Goal: Task Accomplishment & Management: Manage account settings

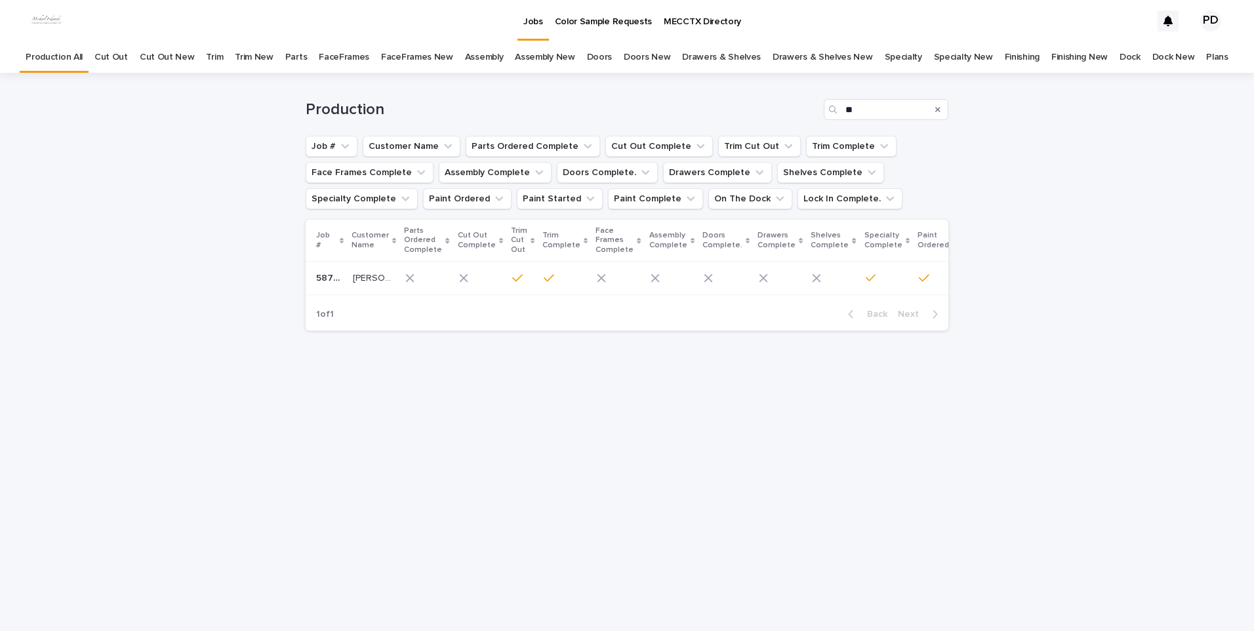
type input "*"
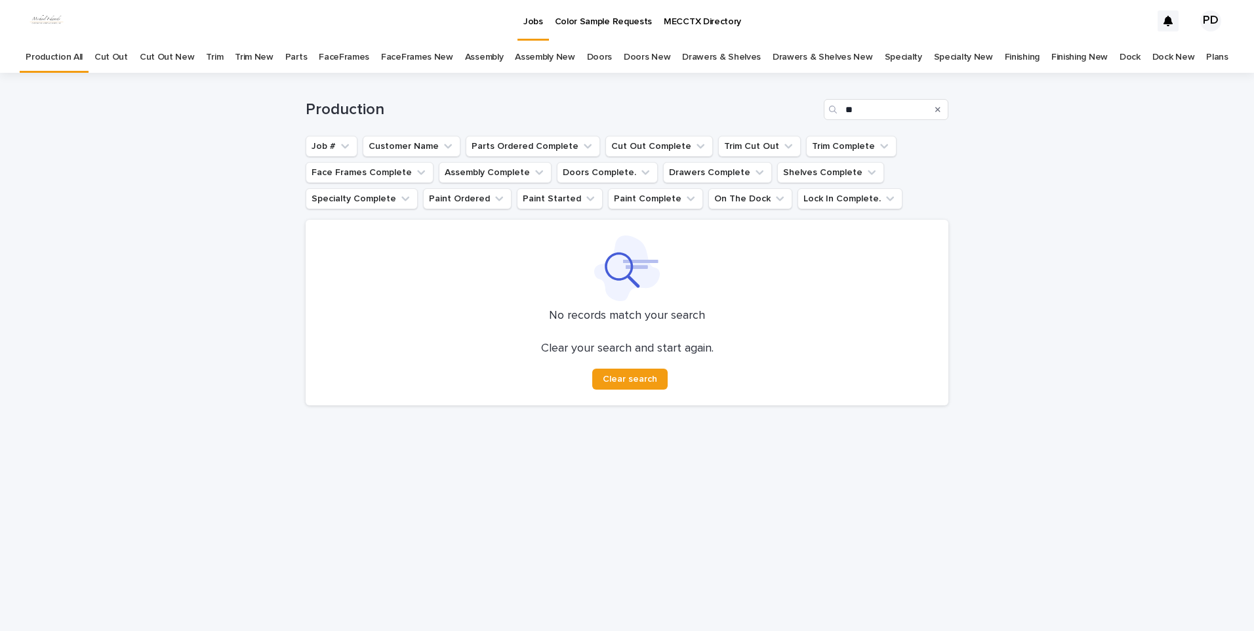
type input "*"
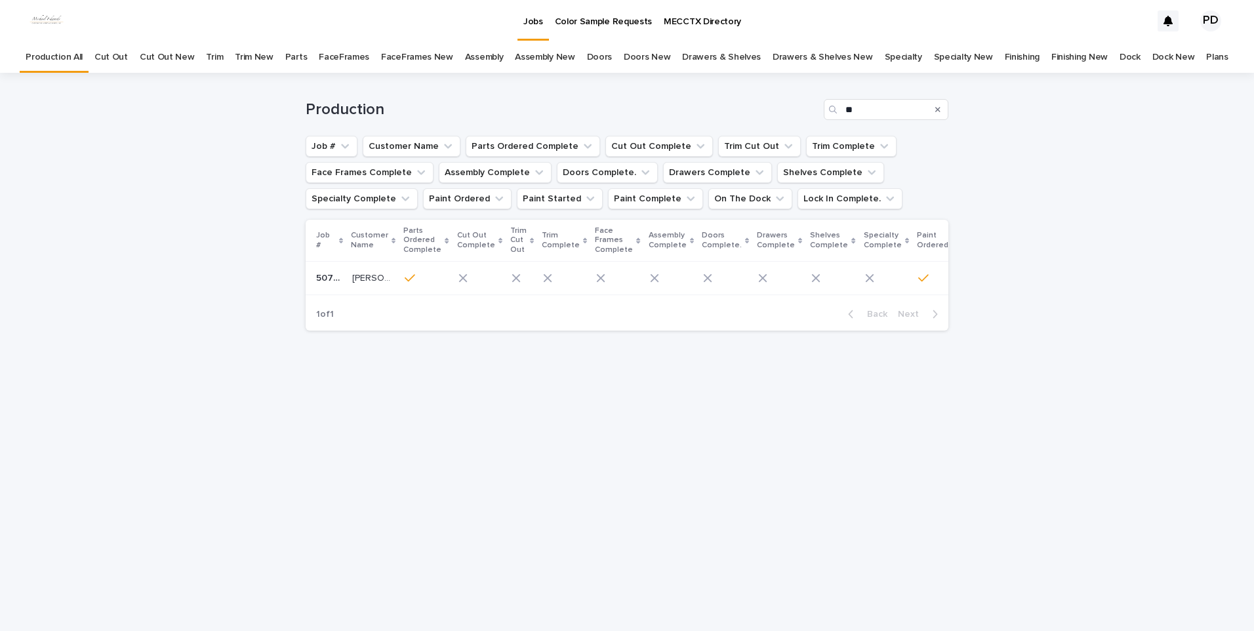
type input "*"
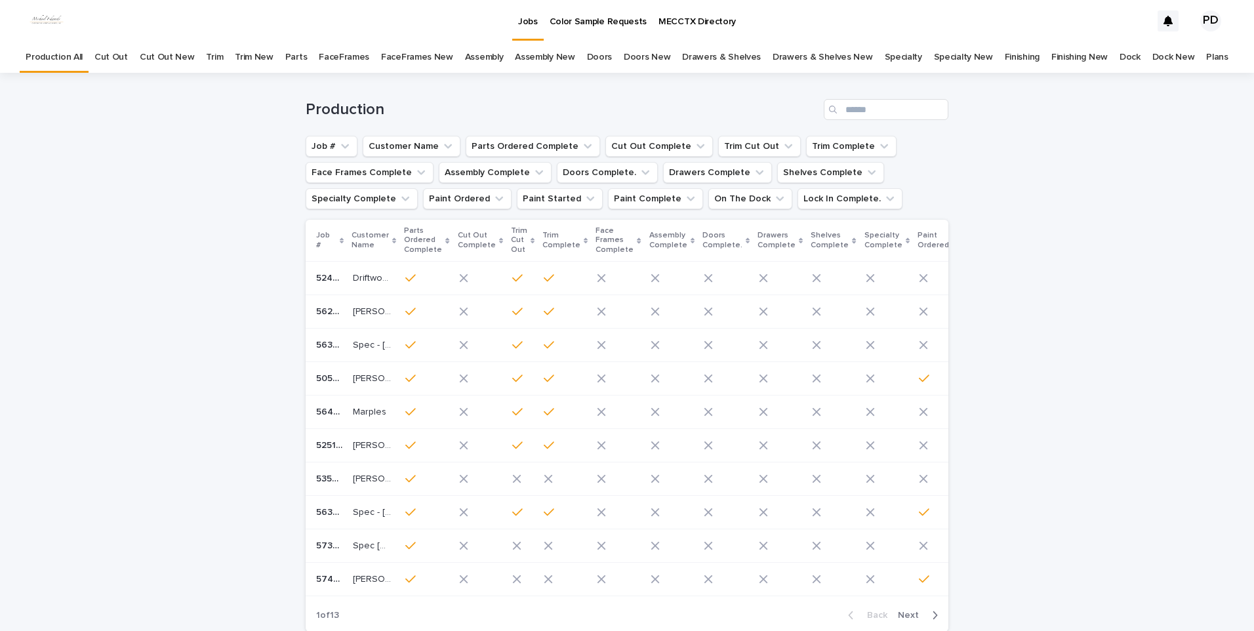
click at [532, 24] on p "Jobs" at bounding box center [528, 14] width 20 height 28
click at [544, 32] on link "Color Sample Requests" at bounding box center [599, 20] width 110 height 41
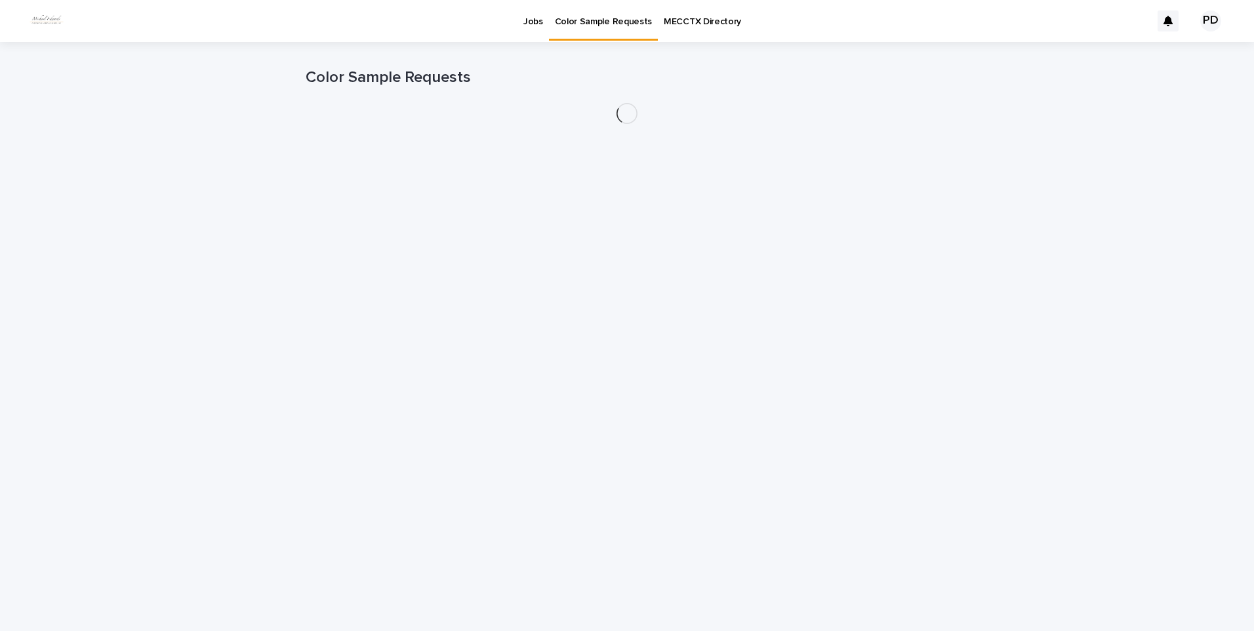
click at [518, 25] on div "Jobs" at bounding box center [532, 14] width 31 height 28
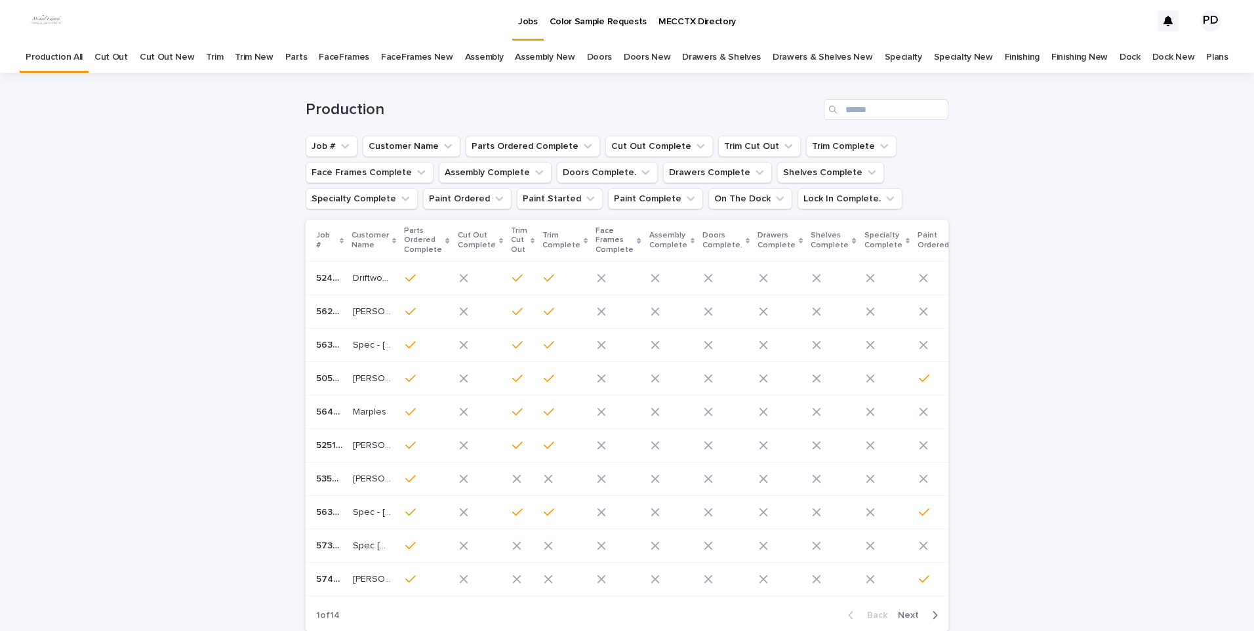
drag, startPoint x: 525, startPoint y: 29, endPoint x: 144, endPoint y: 37, distance: 380.5
click at [525, 28] on link "Jobs" at bounding box center [527, 19] width 31 height 39
click at [1189, 630] on html "Jobs Color Sample Requests MECCTX Directory PD Production All Cut Out Cut Out N…" at bounding box center [627, 315] width 1254 height 631
click at [197, 411] on div "Loading... Saving… Loading... Saving… Production Job # Customer Name Parts Orde…" at bounding box center [627, 390] width 1254 height 635
click at [527, 25] on p "Jobs" at bounding box center [528, 14] width 20 height 28
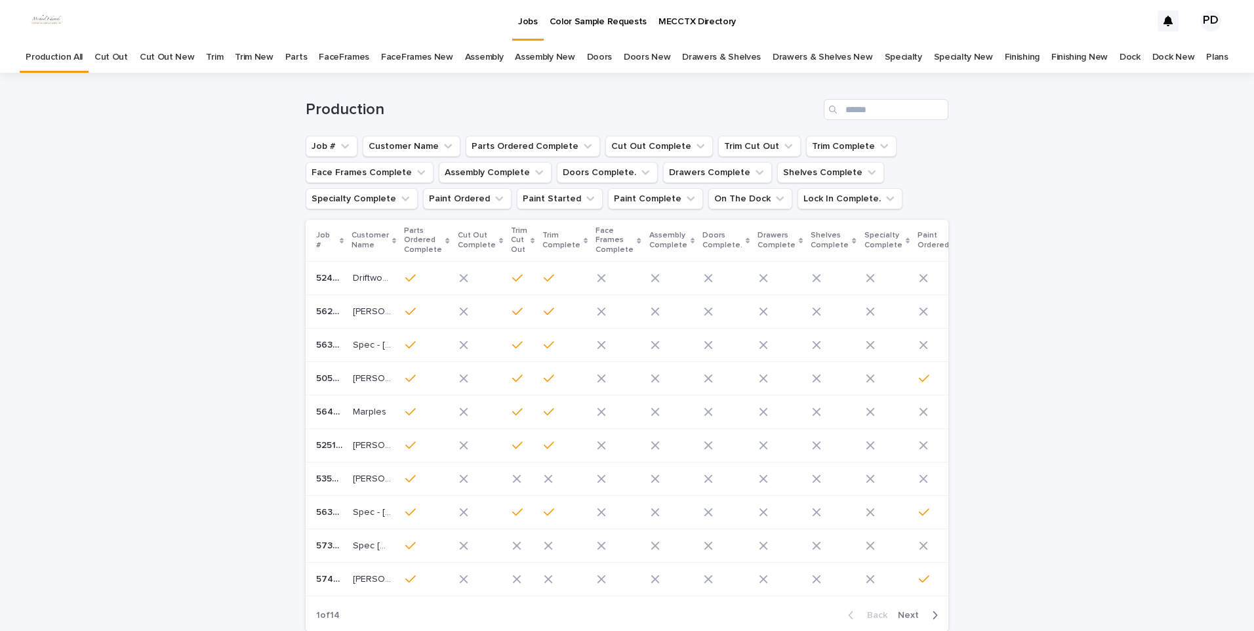
click at [151, 161] on div "Loading... Saving… Loading... Saving… Production Job # Customer Name Parts Orde…" at bounding box center [627, 390] width 1254 height 635
click at [895, 111] on input "Search" at bounding box center [886, 109] width 125 height 21
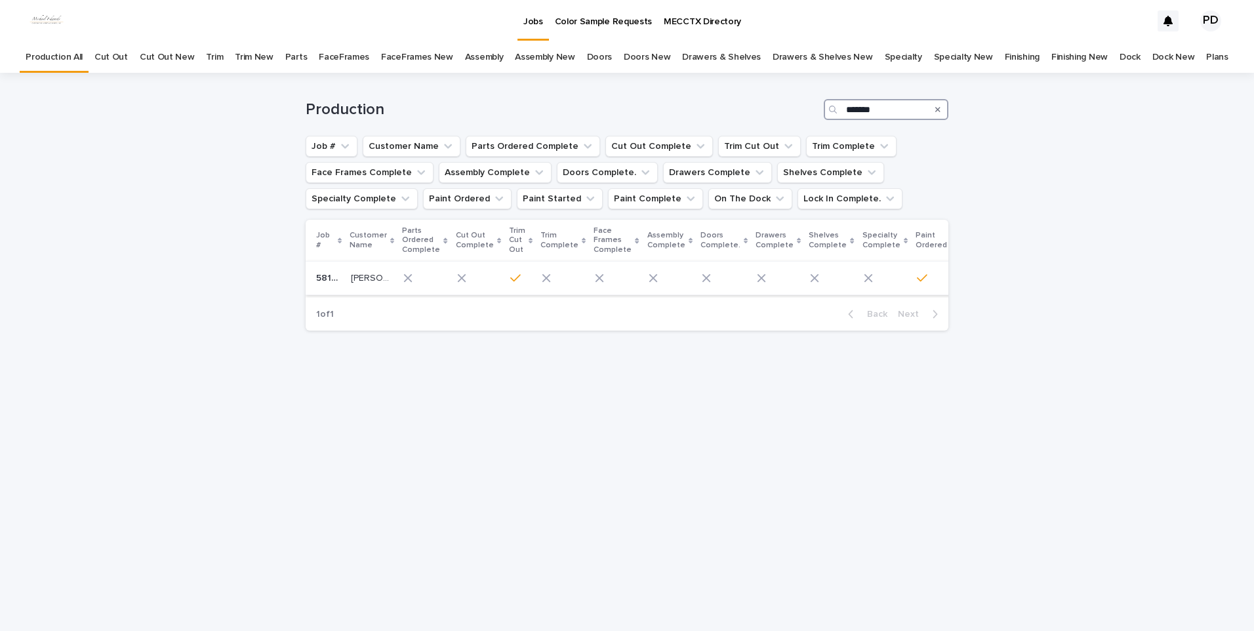
type input "*******"
click at [376, 279] on p "[PERSON_NAME]" at bounding box center [371, 277] width 41 height 14
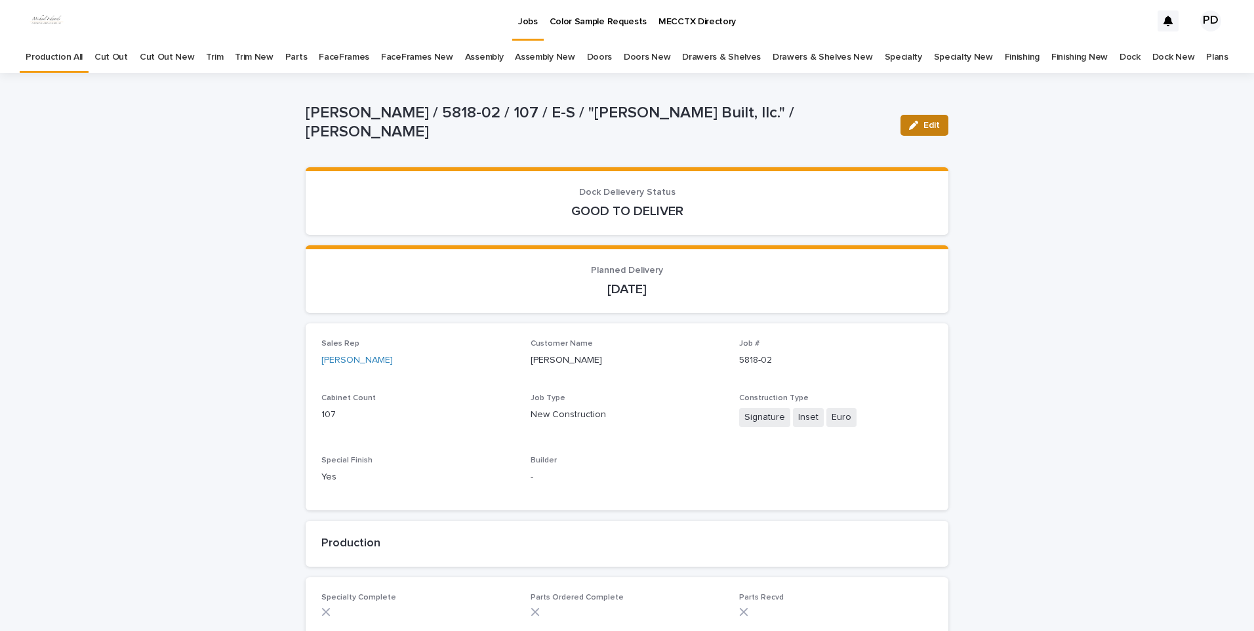
click at [923, 123] on span "Edit" at bounding box center [931, 125] width 16 height 9
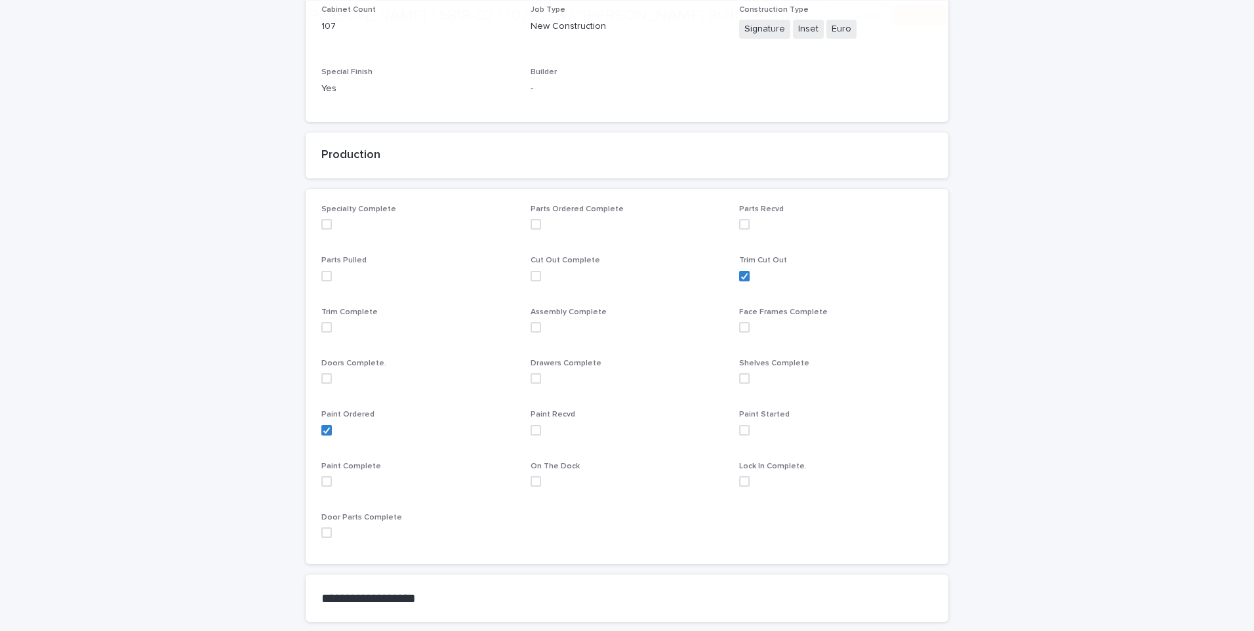
scroll to position [393, 0]
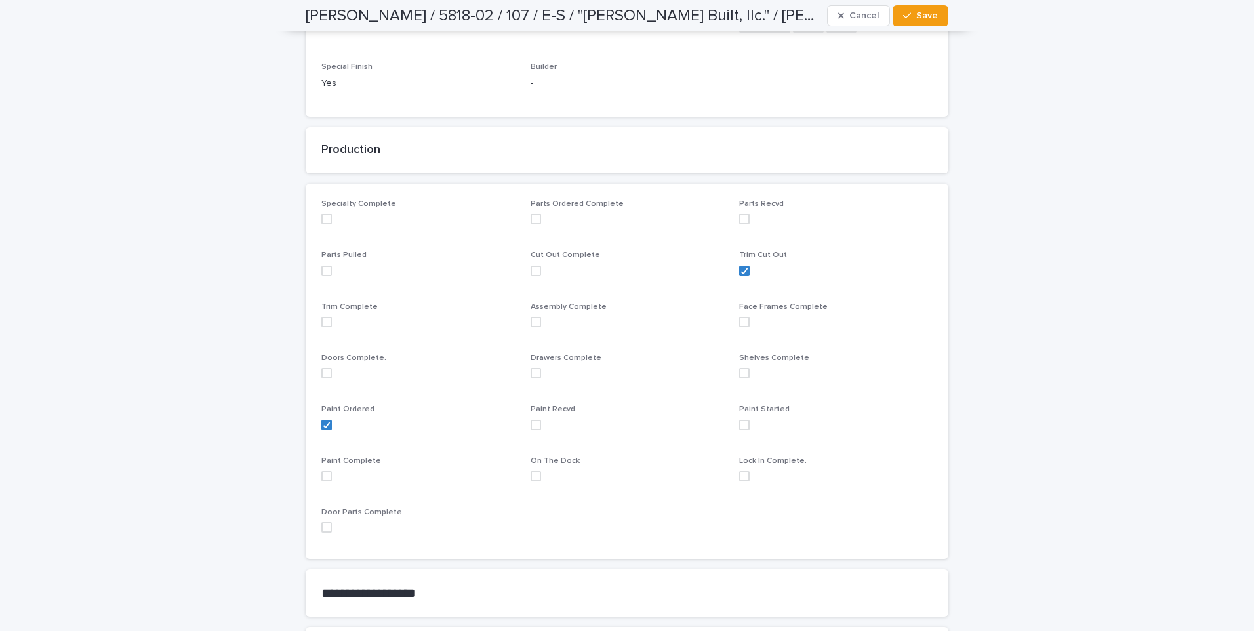
drag, startPoint x: 530, startPoint y: 421, endPoint x: 630, endPoint y: 350, distance: 122.7
click at [554, 405] on div "Paint Recvd" at bounding box center [627, 422] width 193 height 35
drag, startPoint x: 529, startPoint y: 425, endPoint x: 535, endPoint y: 416, distance: 10.8
click at [531, 424] on span at bounding box center [536, 425] width 10 height 10
click at [917, 17] on span "Save" at bounding box center [927, 15] width 22 height 9
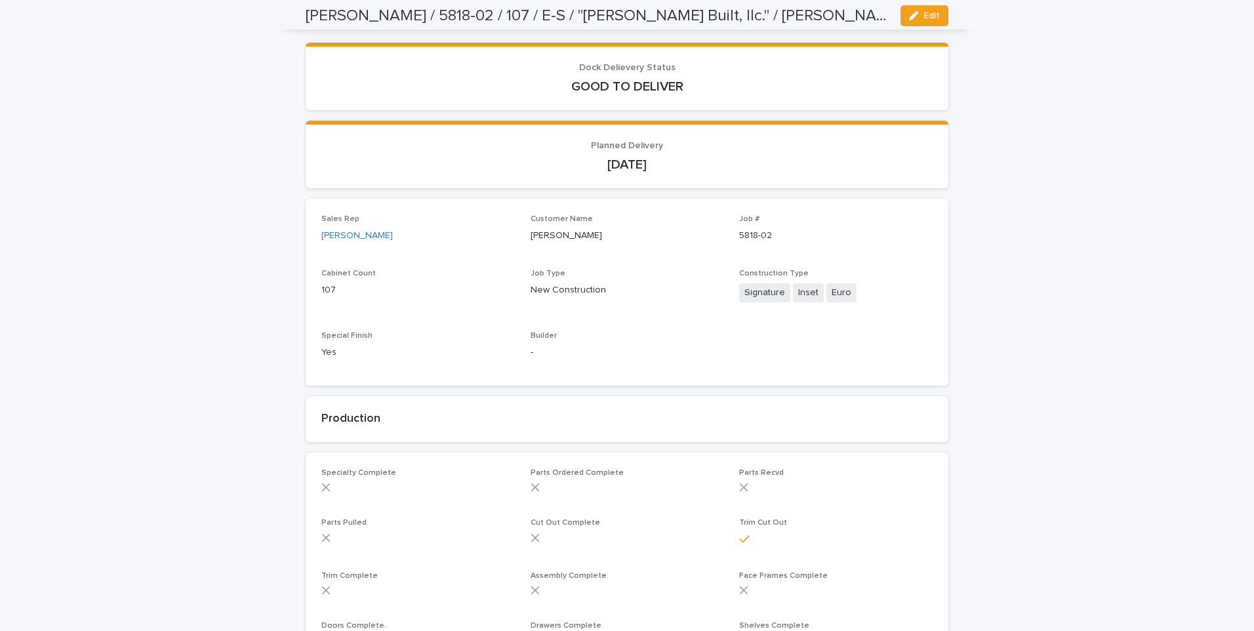
scroll to position [0, 0]
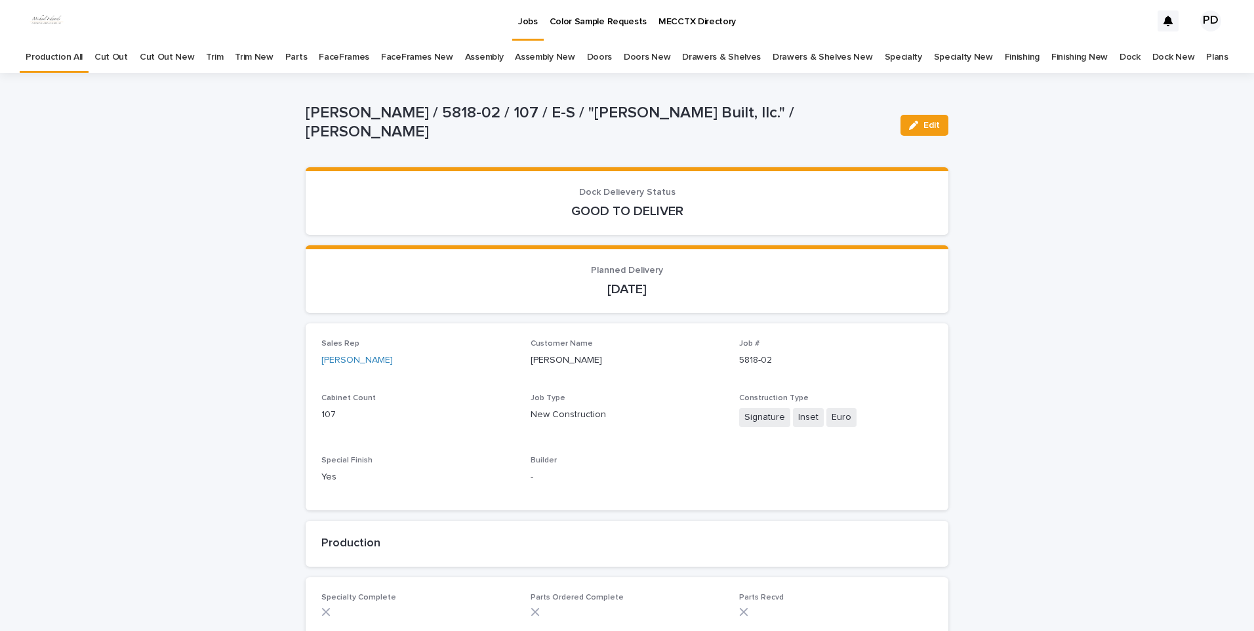
click at [534, 28] on link "Jobs" at bounding box center [527, 19] width 31 height 39
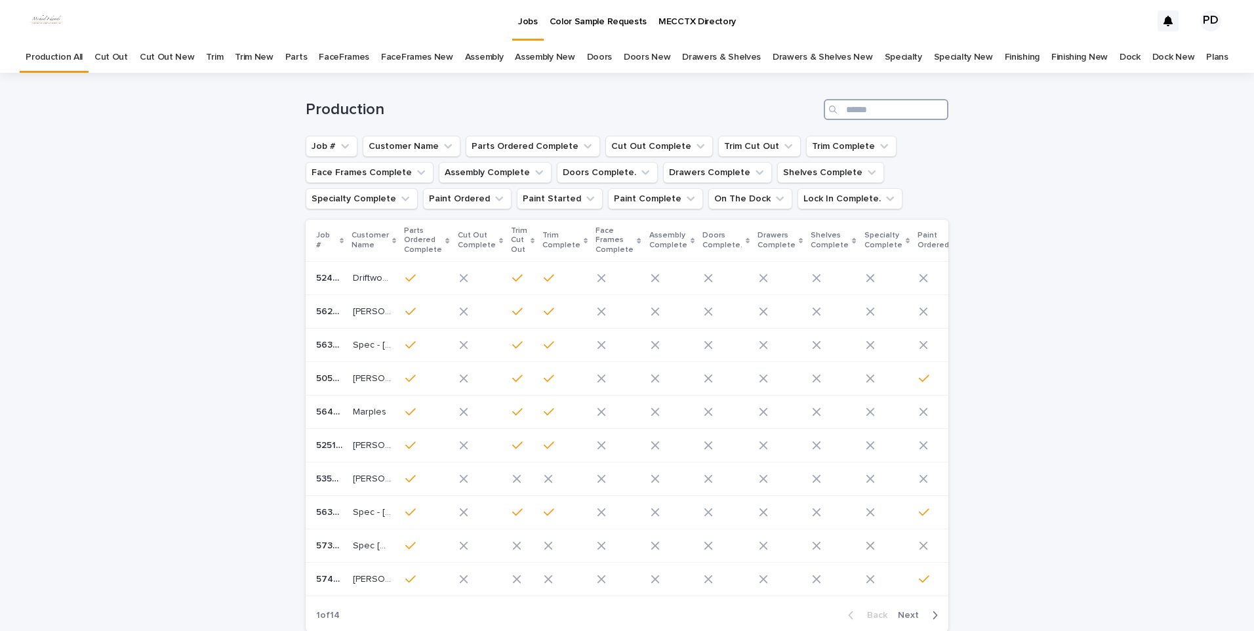
click at [874, 113] on input "Search" at bounding box center [886, 109] width 125 height 21
type input "****"
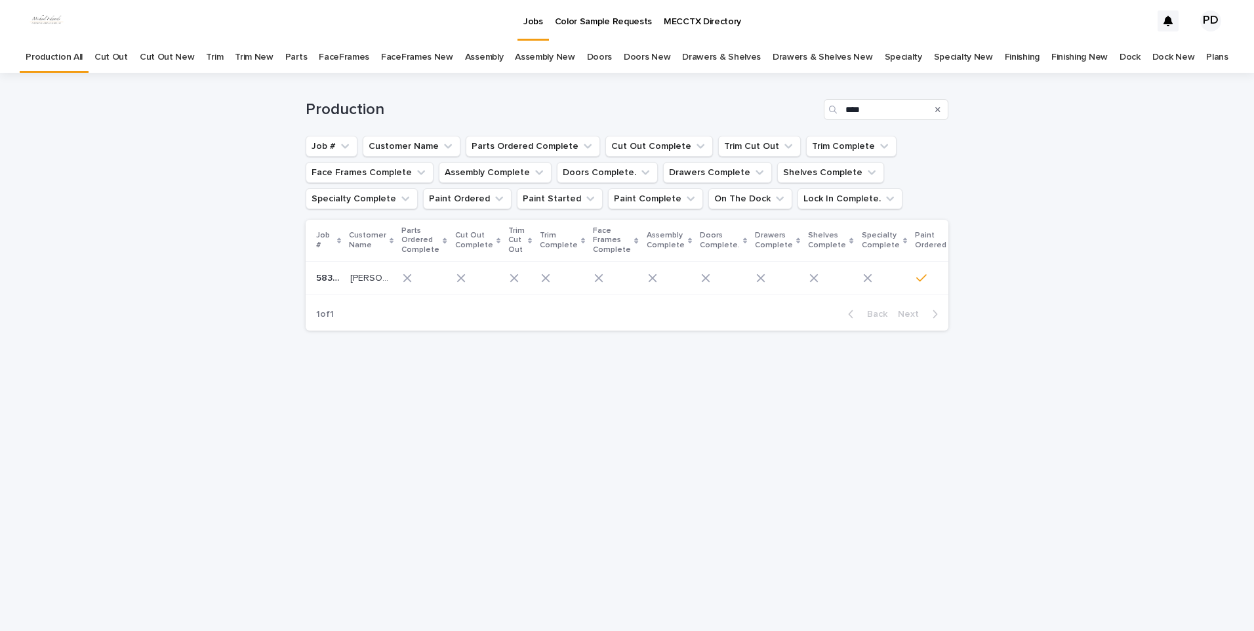
click at [382, 281] on p "[PERSON_NAME]" at bounding box center [370, 277] width 41 height 14
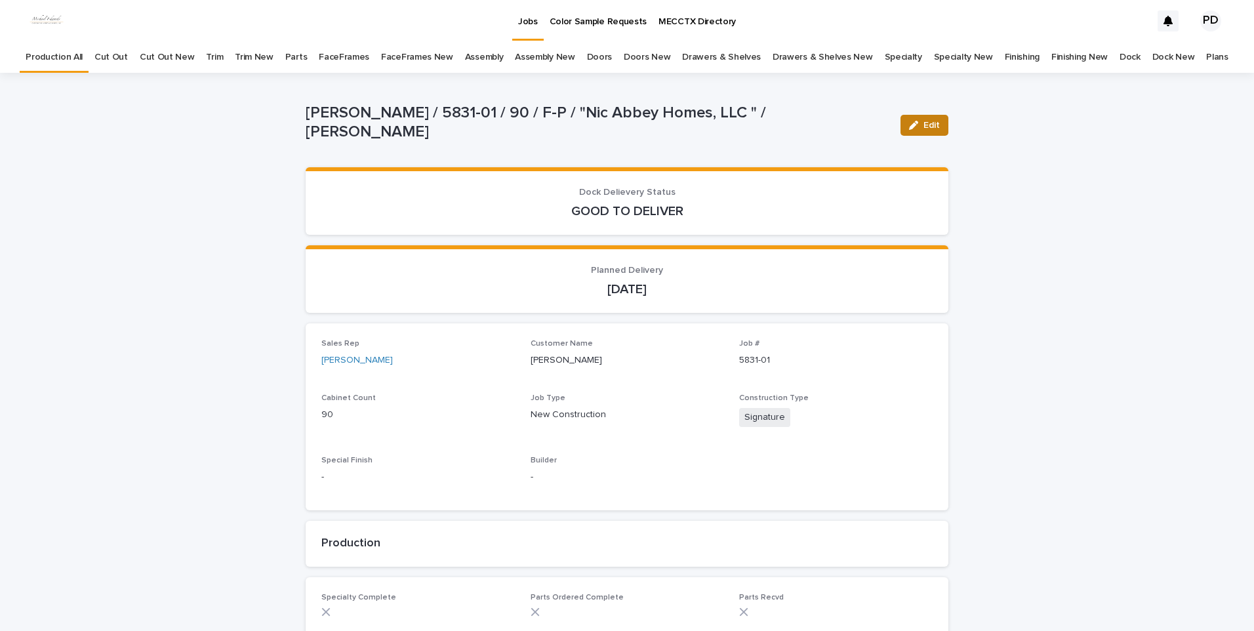
drag, startPoint x: 923, startPoint y: 140, endPoint x: 932, endPoint y: 134, distance: 10.0
click at [931, 136] on div "Edit" at bounding box center [921, 125] width 53 height 52
click at [932, 134] on button "Edit" at bounding box center [924, 125] width 48 height 21
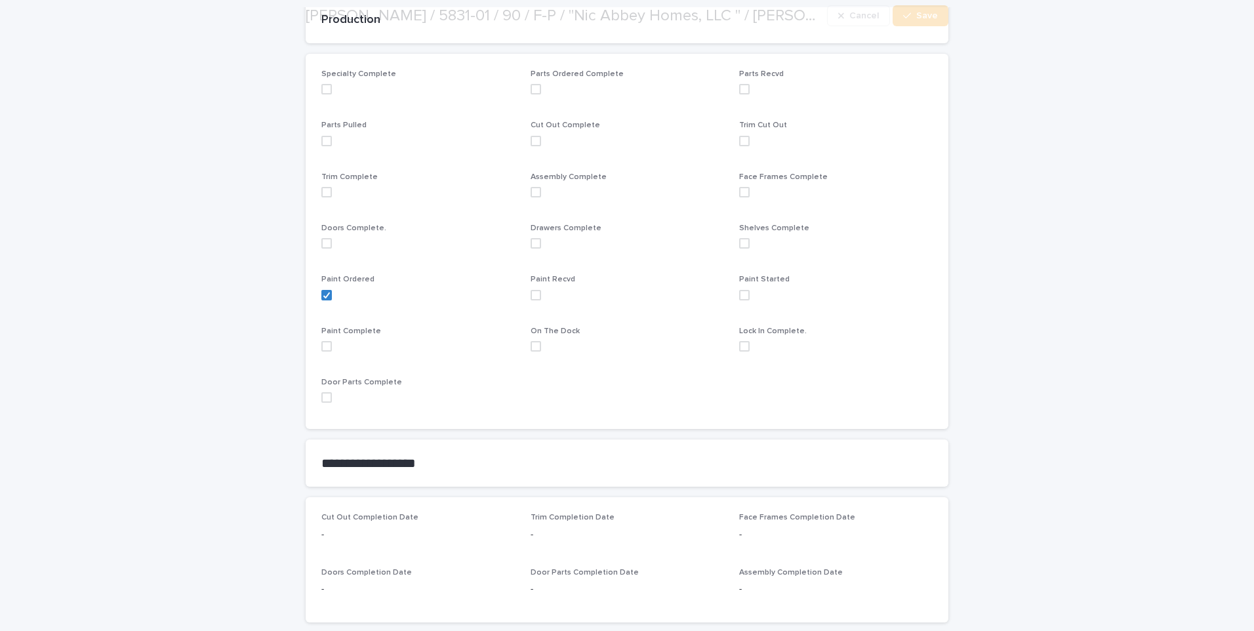
scroll to position [525, 0]
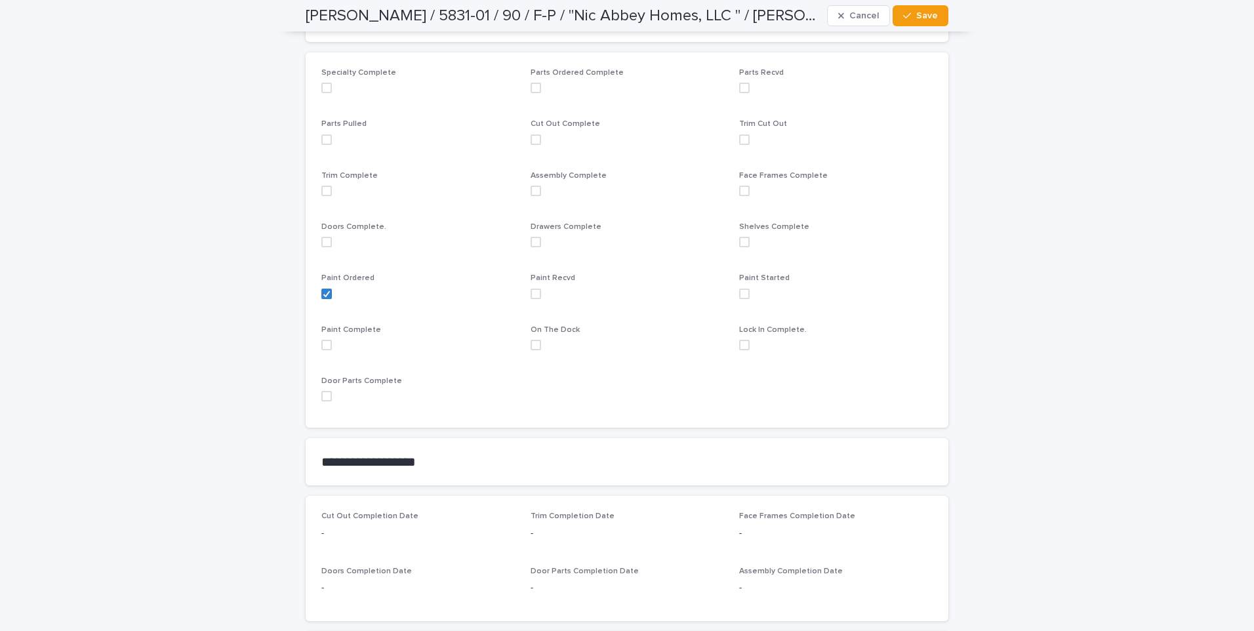
click at [531, 292] on span at bounding box center [536, 294] width 10 height 10
drag, startPoint x: 921, startPoint y: 18, endPoint x: 933, endPoint y: 73, distance: 57.0
click at [923, 18] on span "Save" at bounding box center [927, 15] width 22 height 9
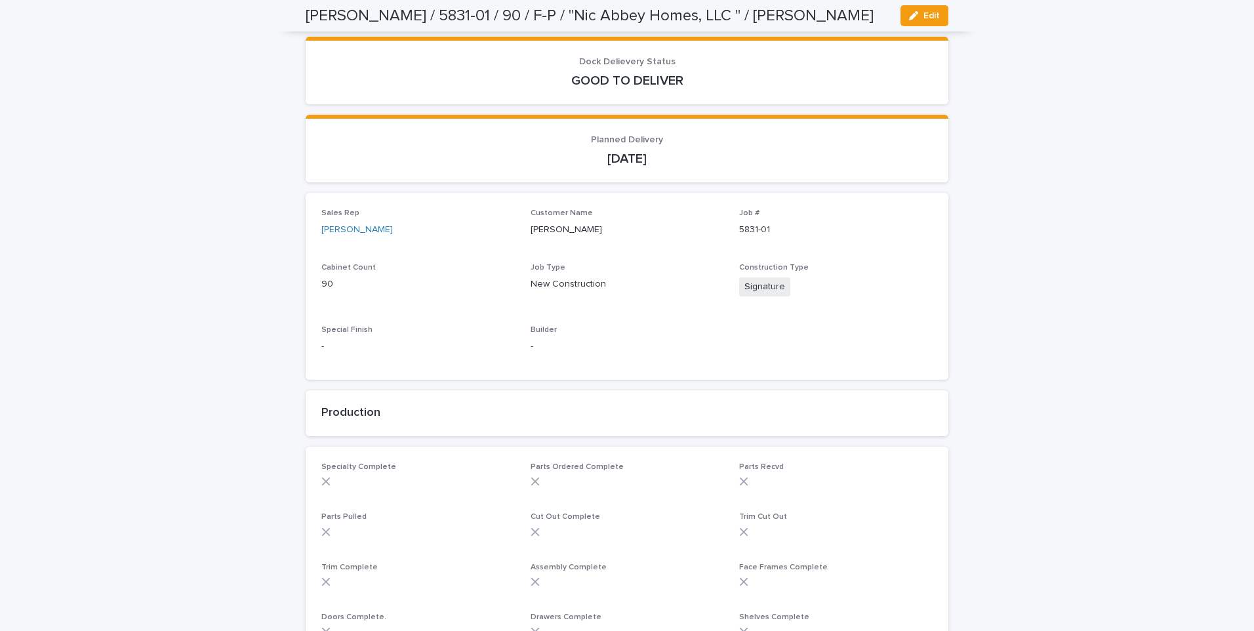
scroll to position [0, 0]
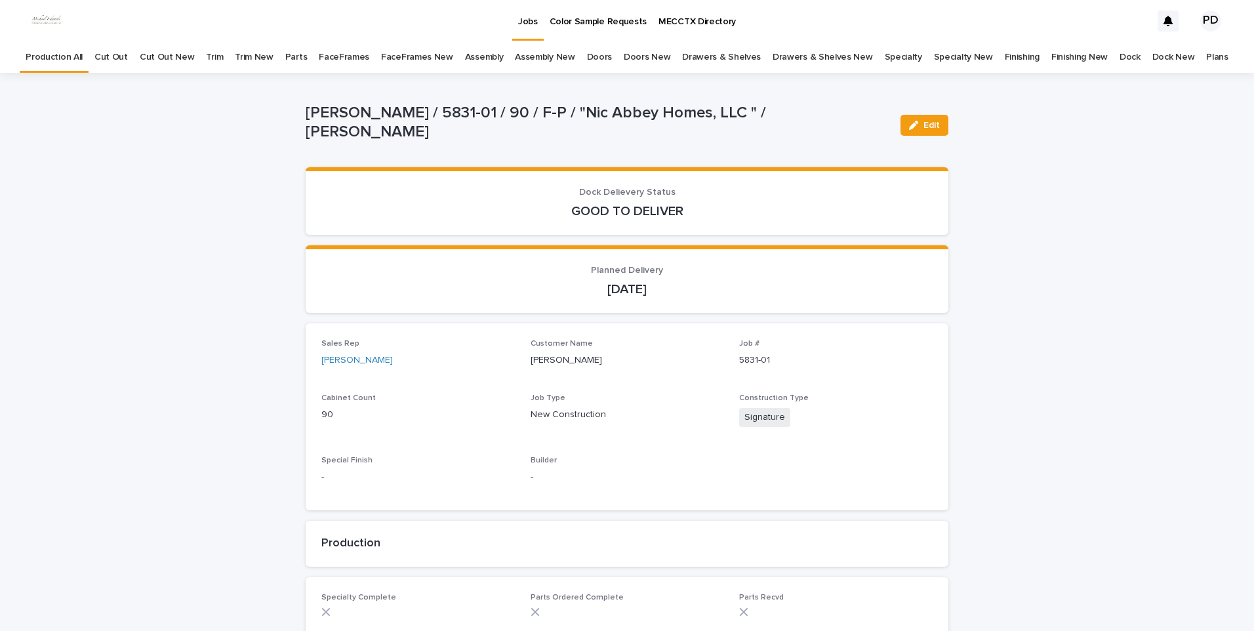
click at [529, 22] on p "Jobs" at bounding box center [528, 14] width 20 height 28
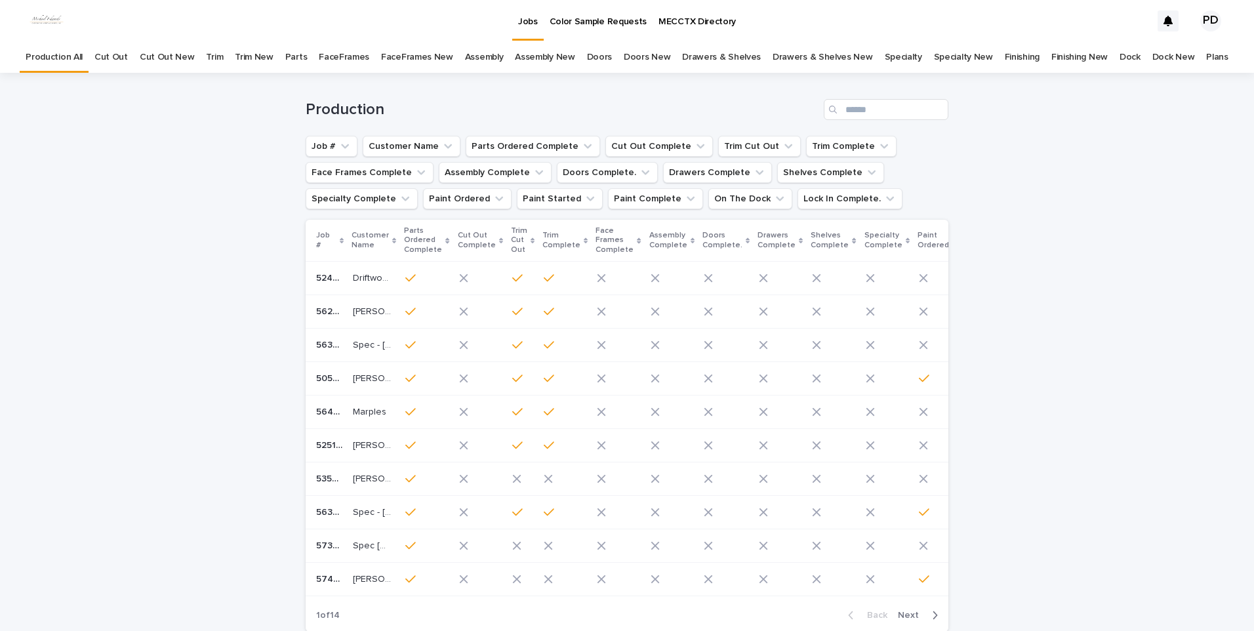
click at [533, 20] on p "Jobs" at bounding box center [528, 14] width 20 height 28
drag, startPoint x: 155, startPoint y: 170, endPoint x: 515, endPoint y: 43, distance: 381.0
click at [160, 169] on div "Loading... Saving… Loading... Saving… Production Job # Customer Name Parts Orde…" at bounding box center [627, 390] width 1254 height 635
drag, startPoint x: 188, startPoint y: 241, endPoint x: 209, endPoint y: 177, distance: 67.6
click at [201, 226] on div "Loading... Saving… Loading... Saving… Production Job # Customer Name Parts Orde…" at bounding box center [627, 390] width 1254 height 635
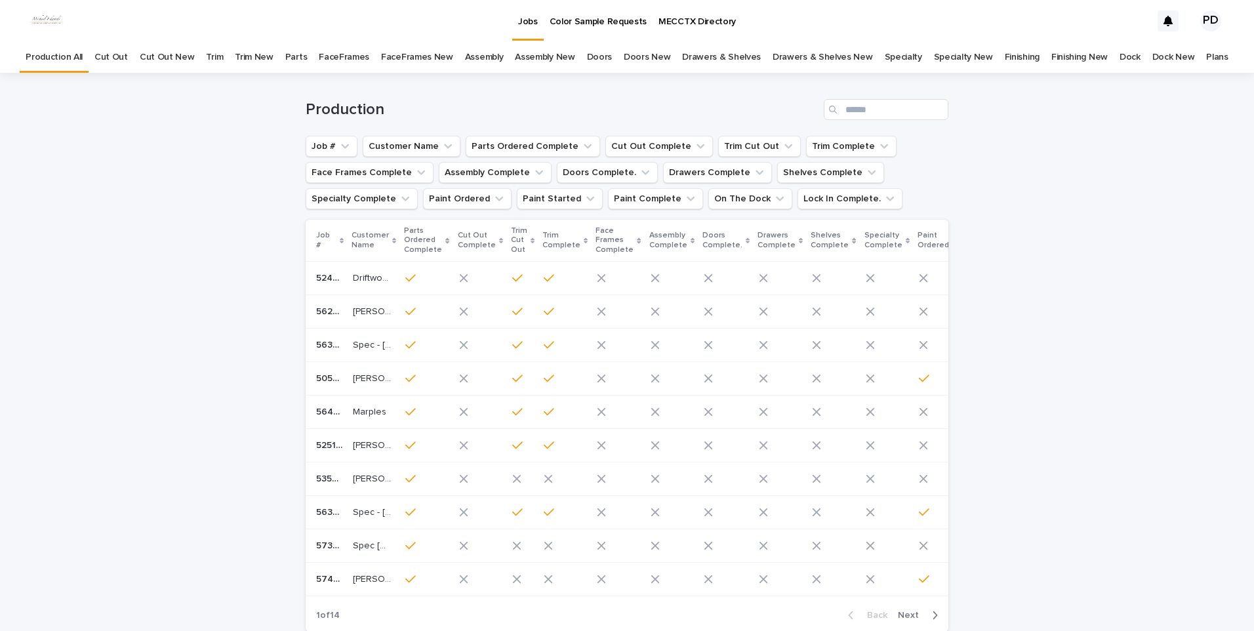
click at [1062, 277] on div "Loading... Saving… Loading... Saving… Production Job # Customer Name Parts Orde…" at bounding box center [627, 390] width 1254 height 635
click at [853, 110] on input "Search" at bounding box center [886, 109] width 125 height 21
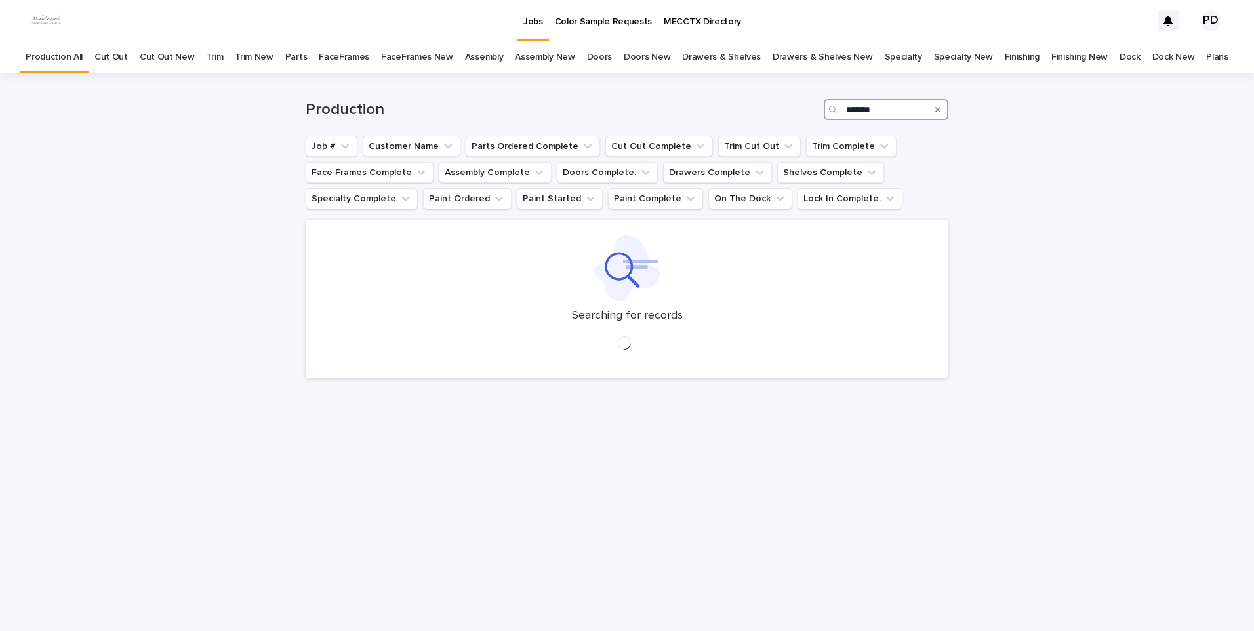
type input "*******"
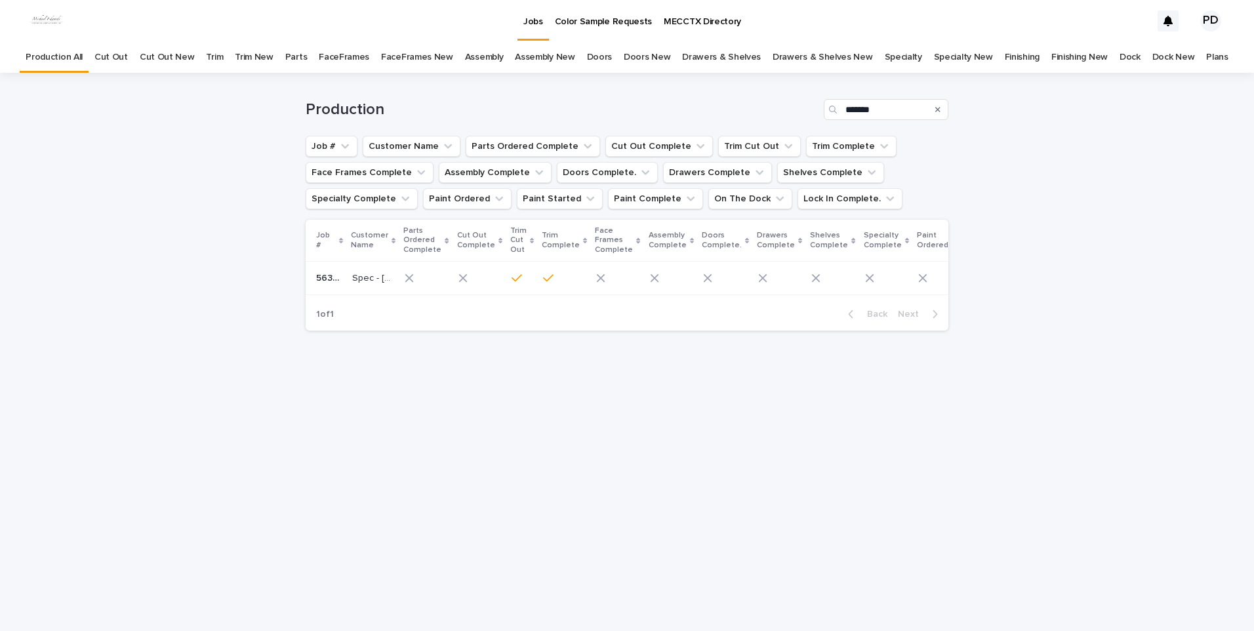
click at [340, 279] on p "5638-A1" at bounding box center [330, 277] width 28 height 14
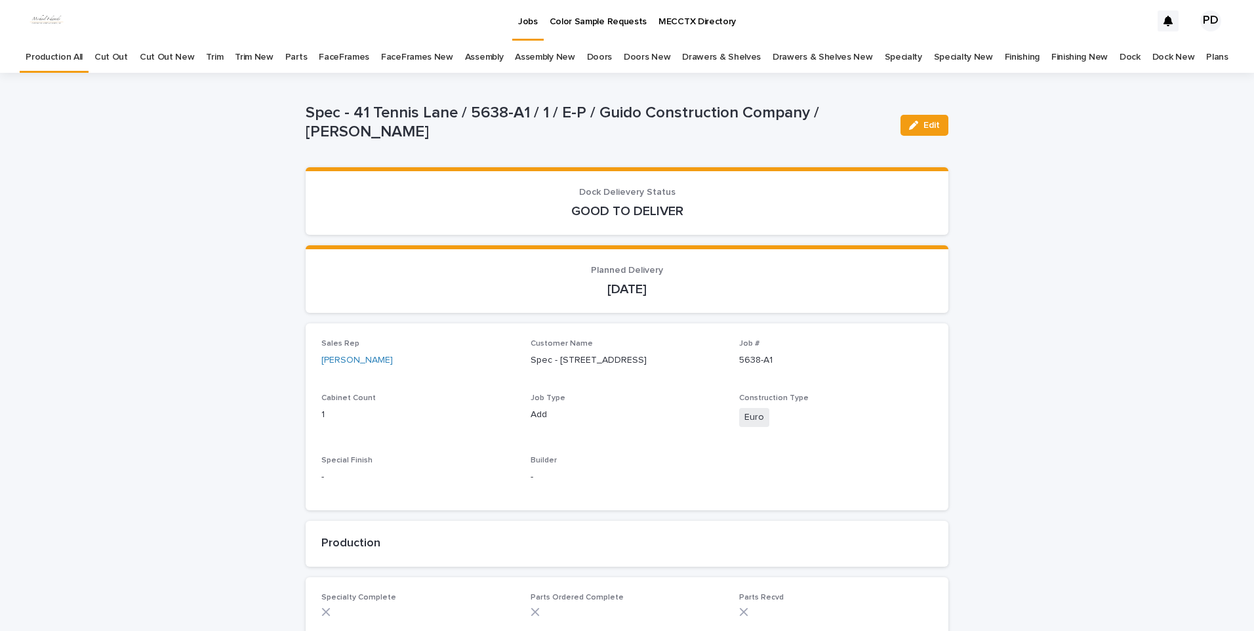
click at [532, 28] on link "Jobs" at bounding box center [527, 19] width 31 height 39
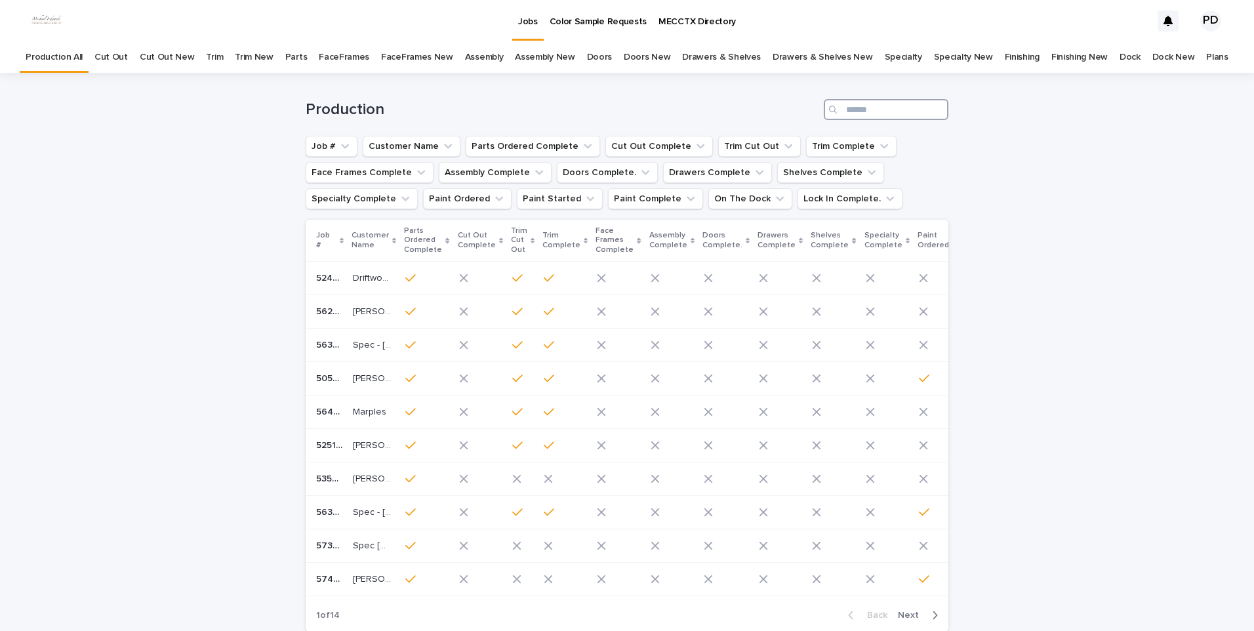
click at [881, 112] on input "Search" at bounding box center [886, 109] width 125 height 21
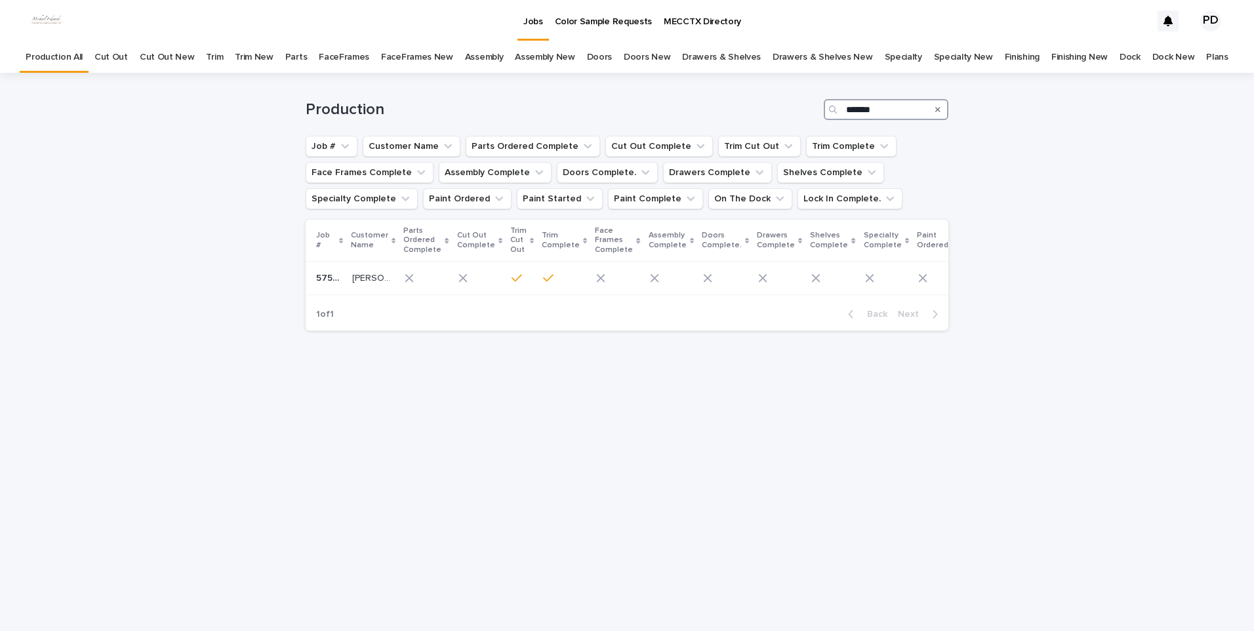
type input "*******"
click at [358, 278] on p "[PERSON_NAME]" at bounding box center [372, 277] width 41 height 14
